Goal: Task Accomplishment & Management: Manage account settings

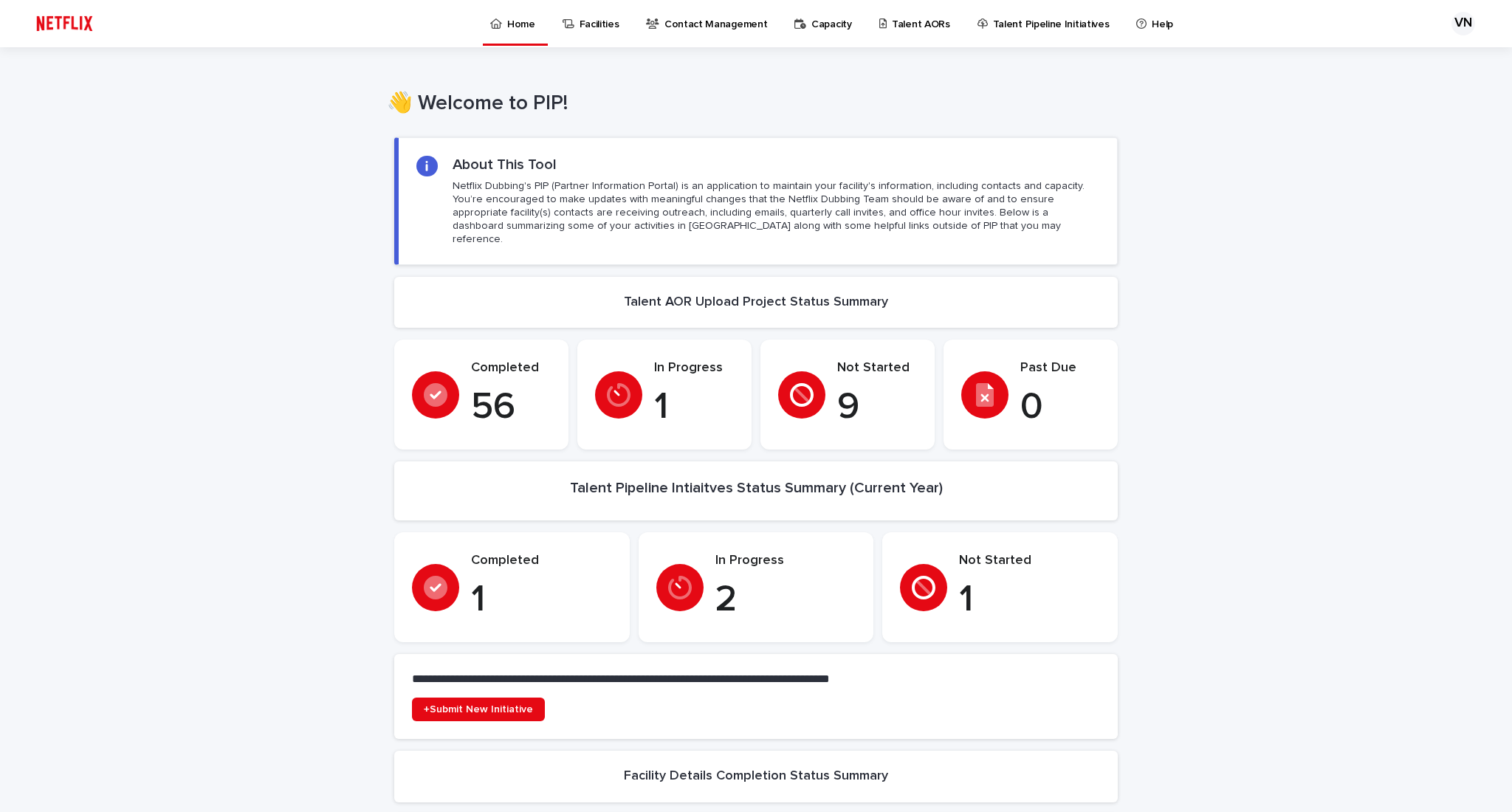
click at [928, 23] on p "Talent AORs" at bounding box center [920, 15] width 59 height 31
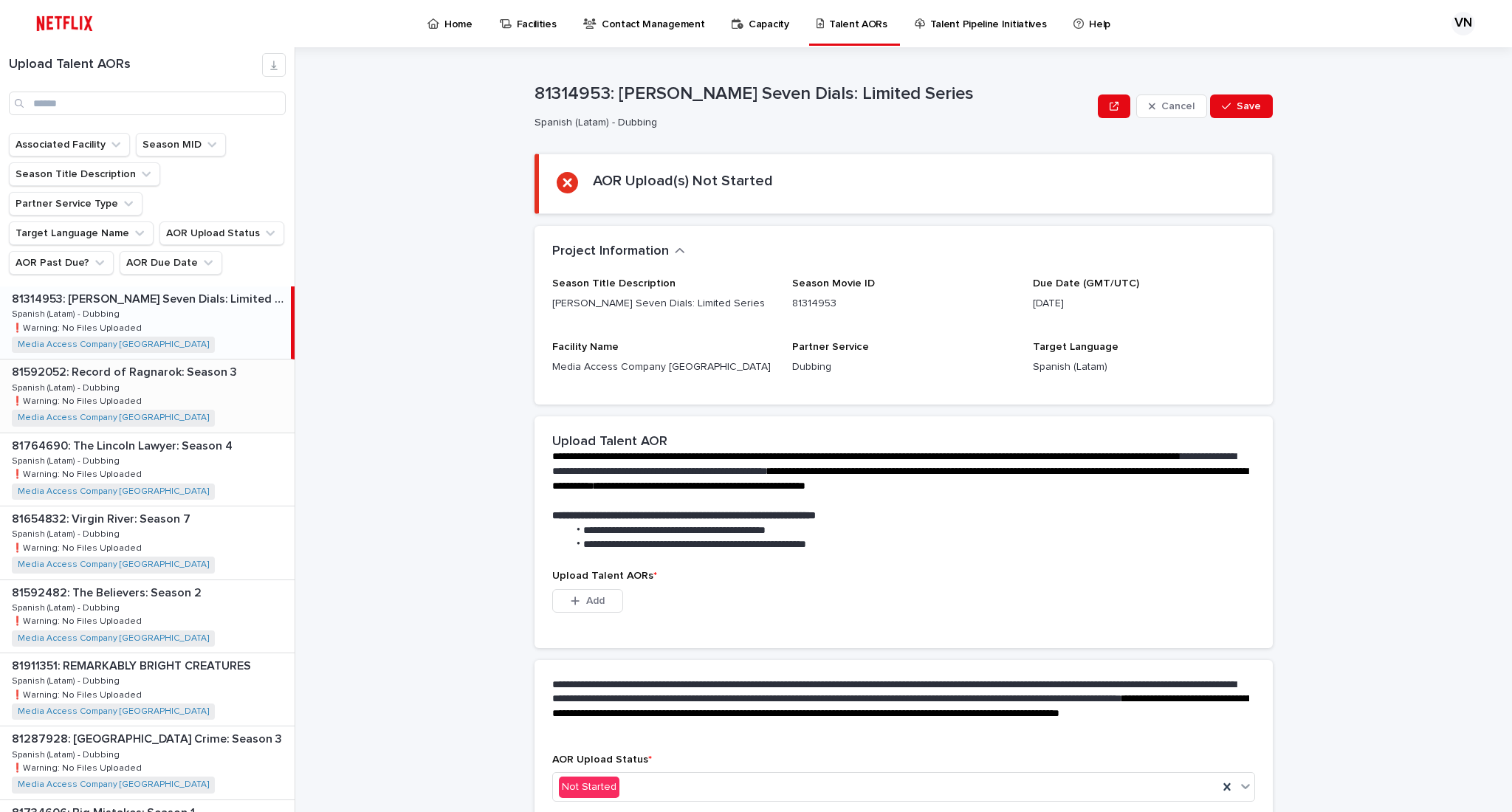
click at [115, 380] on p "Spanish (Latam) - Dubbing" at bounding box center [66, 387] width 111 height 13
click at [143, 437] on p "81764690: The Lincoln Lawyer: Season 4" at bounding box center [123, 445] width 224 height 17
click at [144, 509] on div "81654832: Virgin River: Season 7 81654832: Virgin River: Season 7 Spanish (Lata…" at bounding box center [147, 542] width 294 height 72
click at [147, 580] on div "81592482: The Believers: Season 2 81592482: The Believers: Season 2 Spanish (La…" at bounding box center [147, 616] width 294 height 72
click at [149, 656] on p "81911351: REMARKABLY BRIGHT CREATURES" at bounding box center [133, 665] width 242 height 17
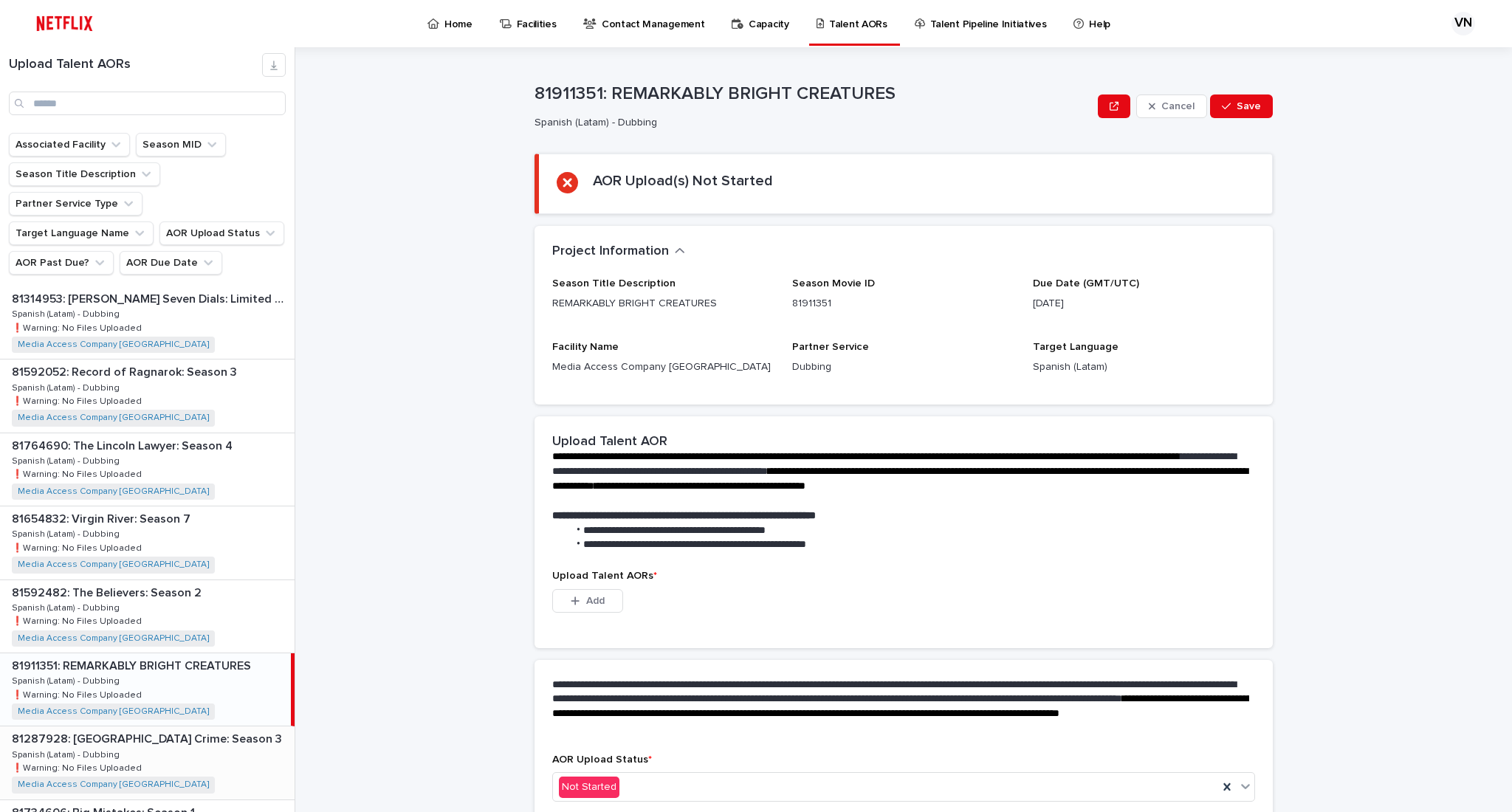
click at [158, 727] on div "81287928: [GEOGRAPHIC_DATA] Crime: Season 3 81287928: [GEOGRAPHIC_DATA] Crime: …" at bounding box center [147, 762] width 294 height 72
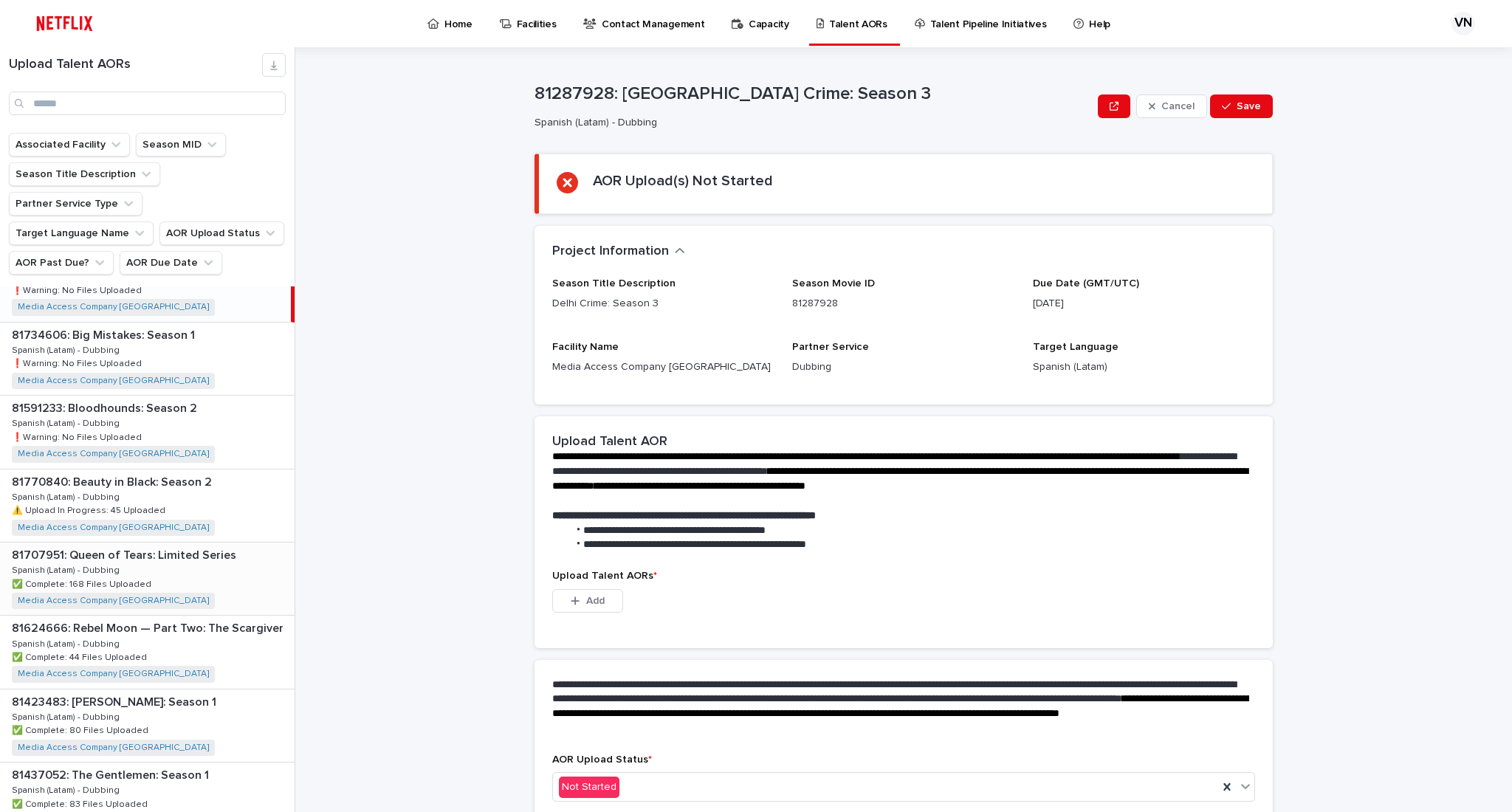
scroll to position [492, 0]
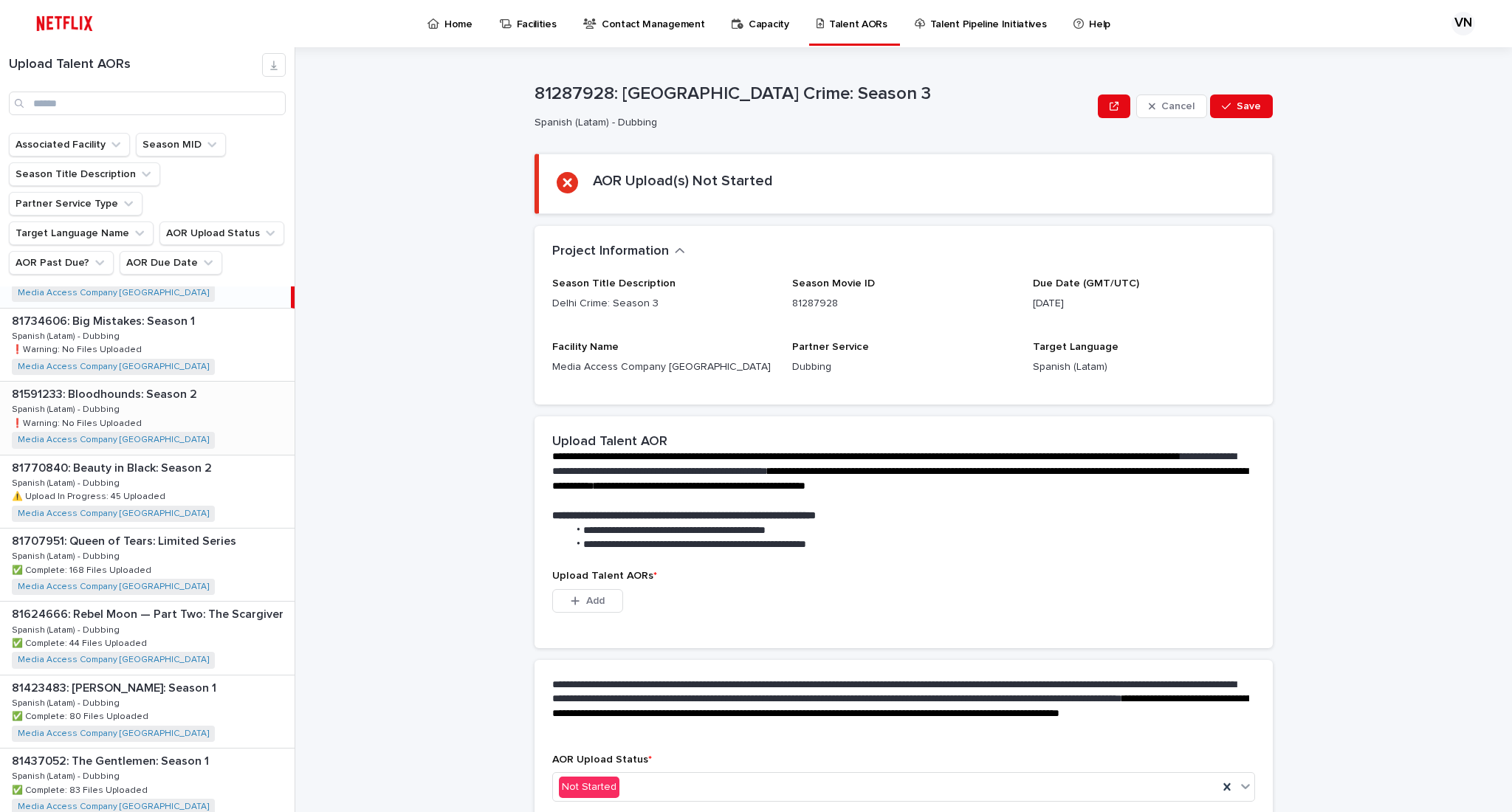
click at [183, 385] on p "81591233: Bloodhounds: Season 2" at bounding box center [106, 393] width 189 height 17
click at [181, 459] on p "81770840: Beauty in Black: Season 2" at bounding box center [113, 468] width 203 height 17
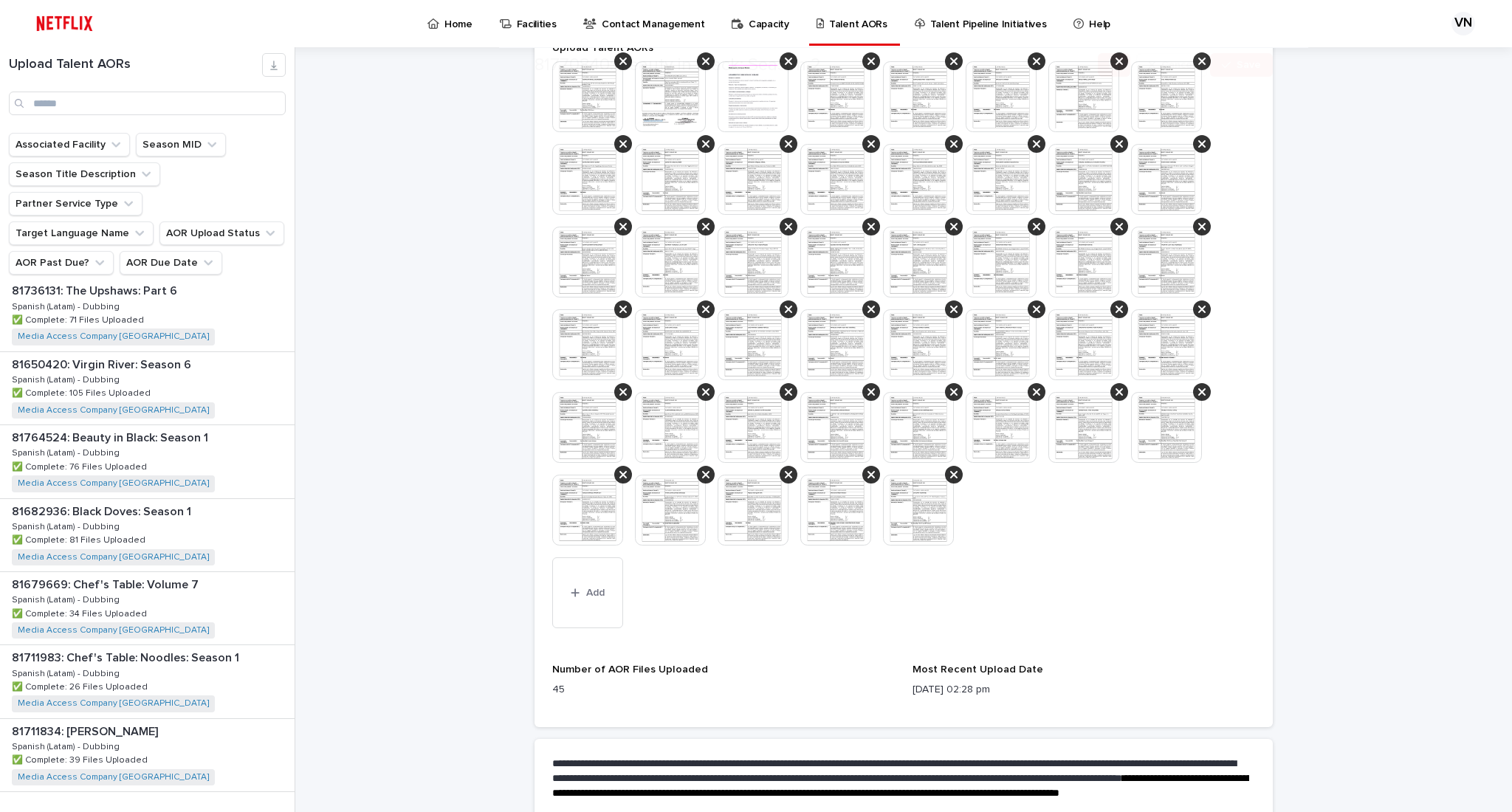
scroll to position [689, 0]
